Goal: Transaction & Acquisition: Purchase product/service

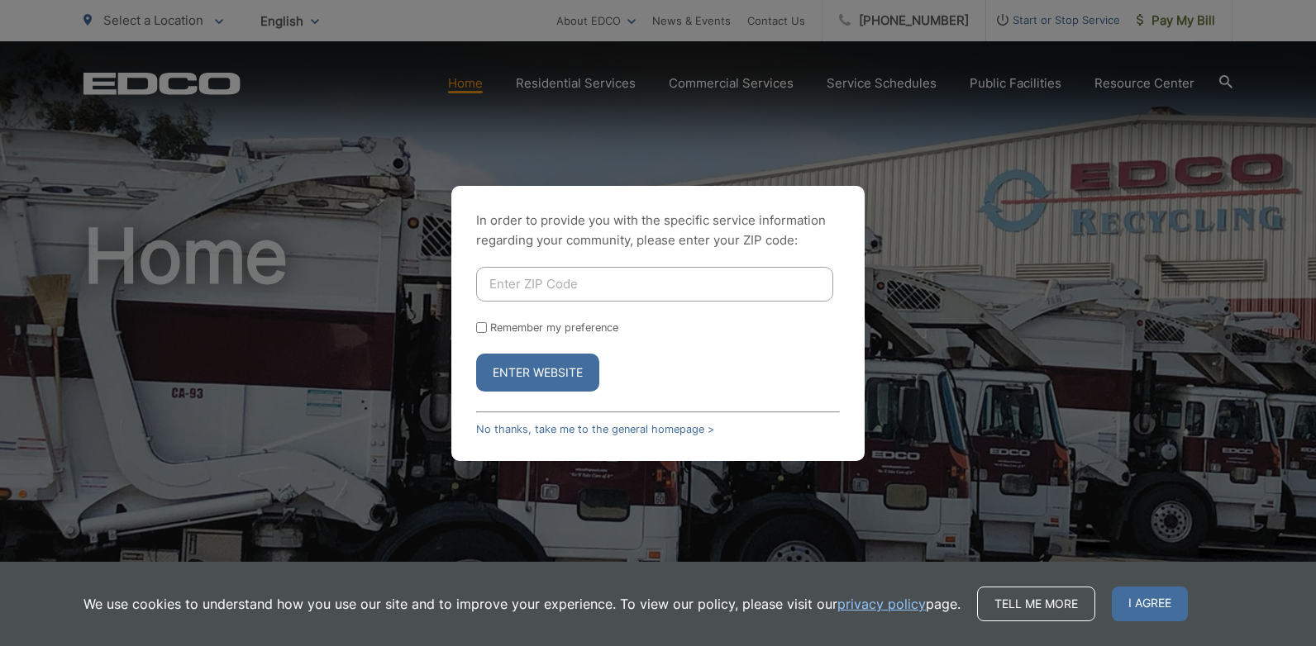
click at [554, 287] on input "Enter ZIP Code" at bounding box center [654, 284] width 357 height 35
type input "92075"
click at [516, 374] on button "Enter Website" at bounding box center [537, 373] width 123 height 38
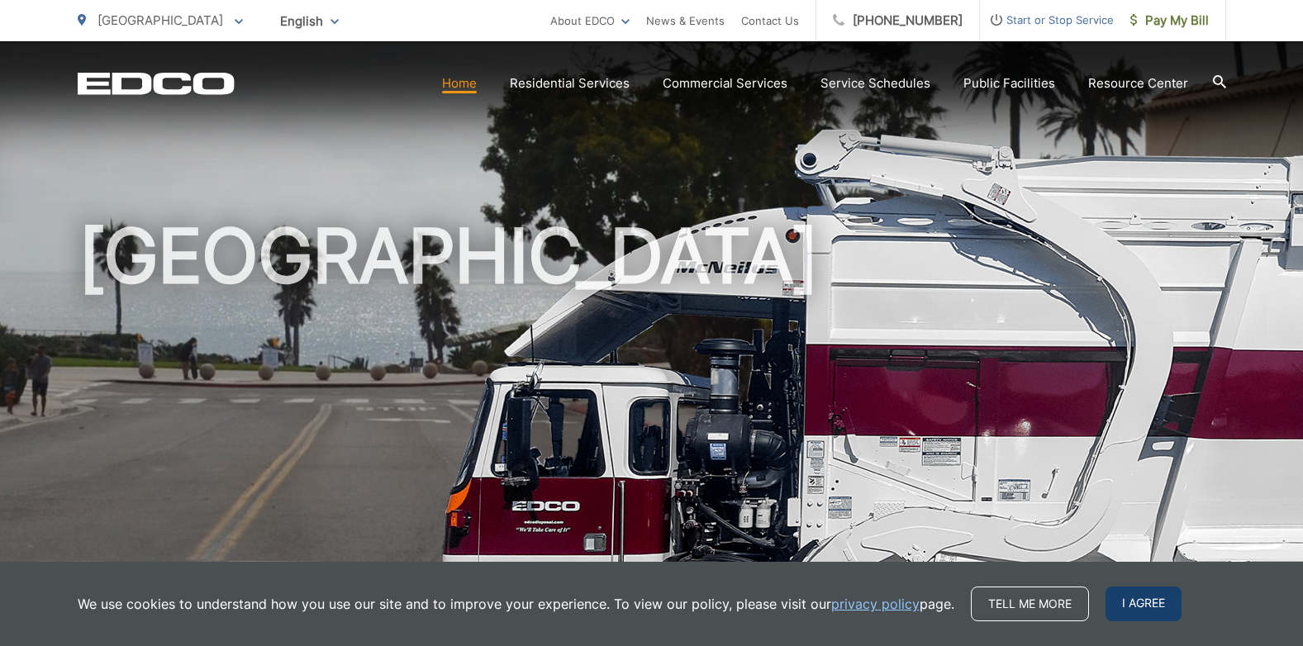
click at [1141, 605] on span "I agree" at bounding box center [1144, 604] width 76 height 35
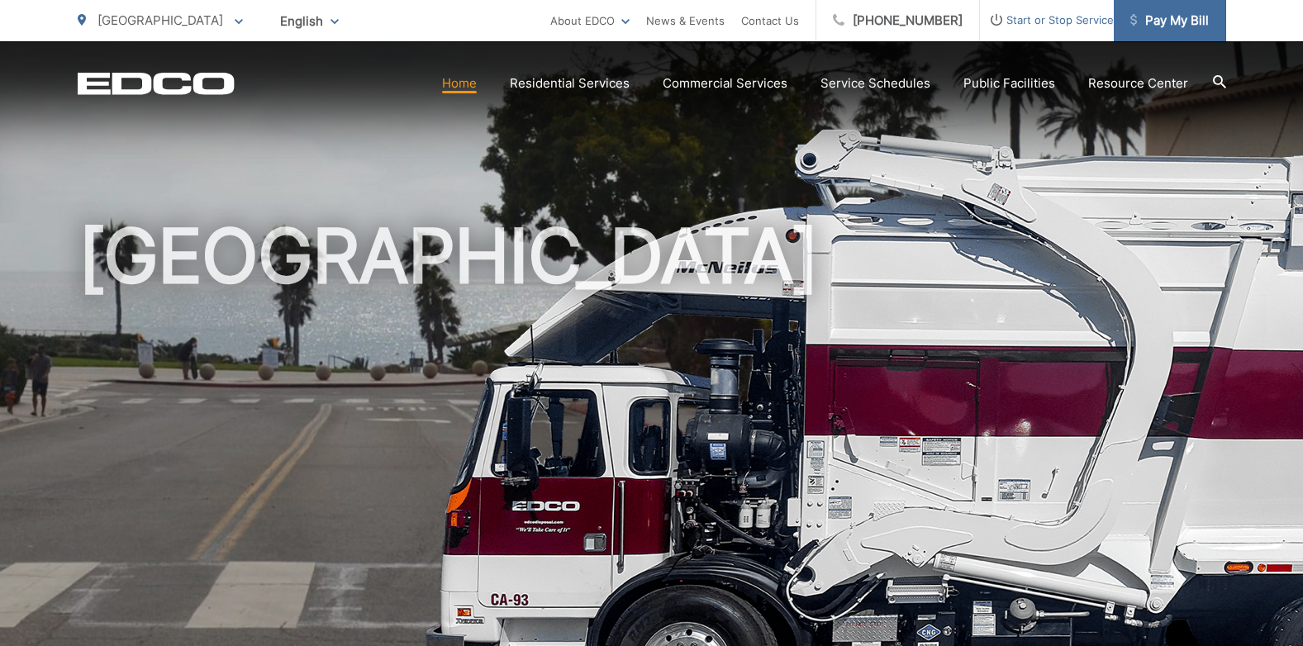
click at [1174, 30] on span "Pay My Bill" at bounding box center [1169, 21] width 79 height 20
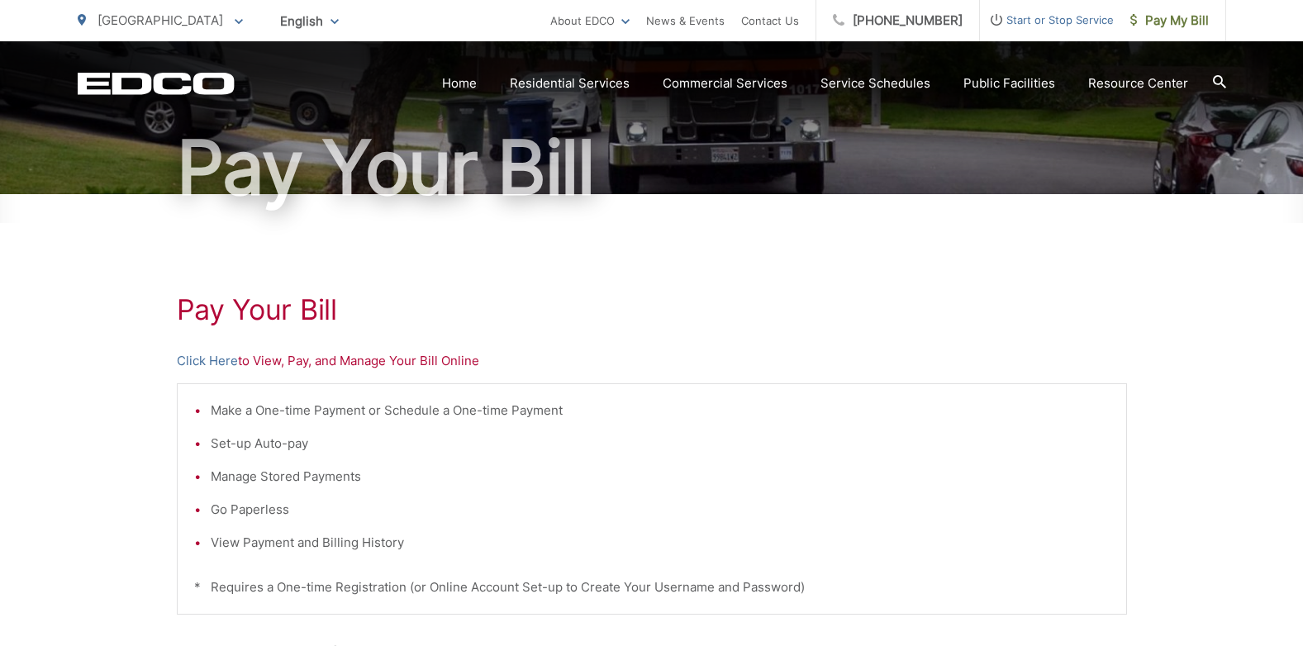
scroll to position [165, 0]
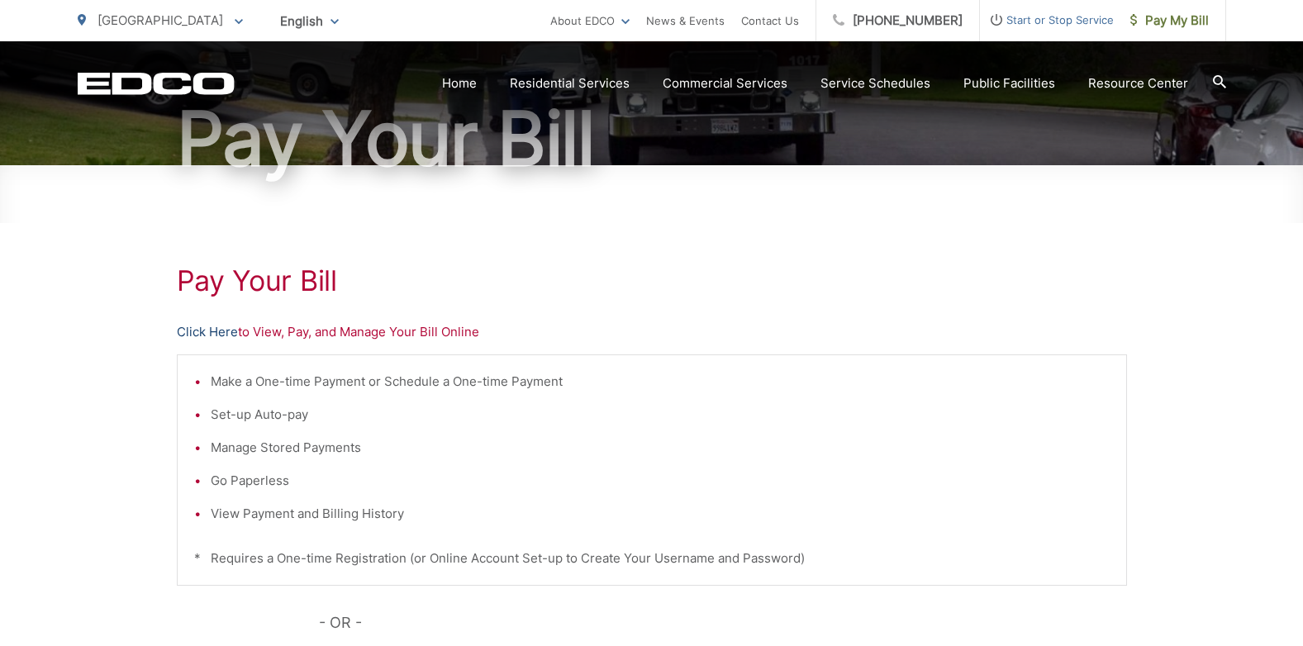
click at [191, 331] on link "Click Here" at bounding box center [207, 332] width 61 height 20
